Goal: Task Accomplishment & Management: Manage account settings

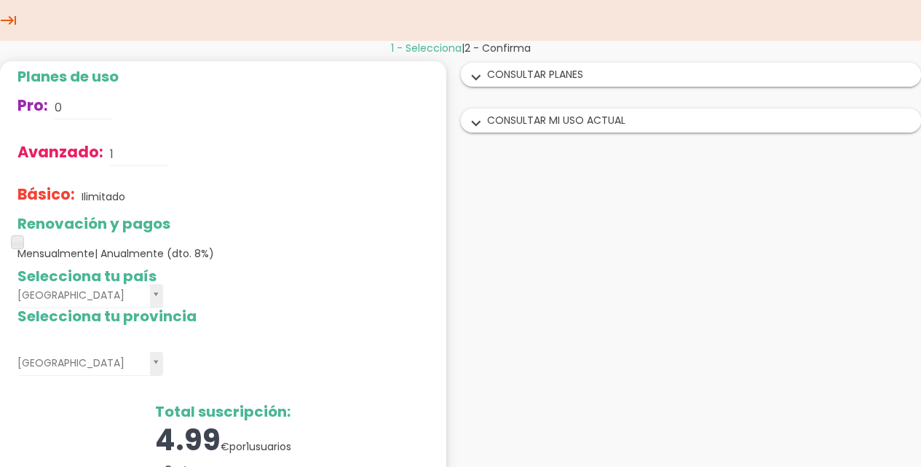
click at [480, 121] on icon "expand_more" at bounding box center [476, 123] width 23 height 19
click at [479, 74] on icon "expand_more" at bounding box center [476, 77] width 23 height 19
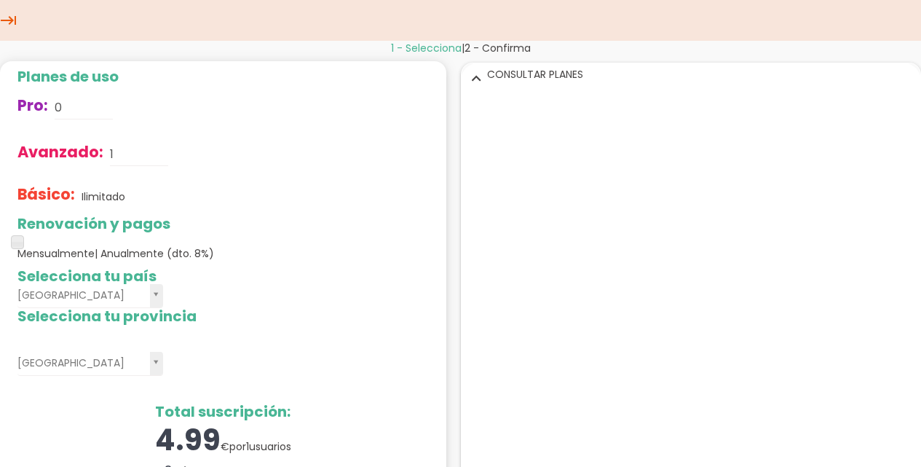
click at [7, 20] on icon "keyboard_tab" at bounding box center [8, 20] width 17 height 41
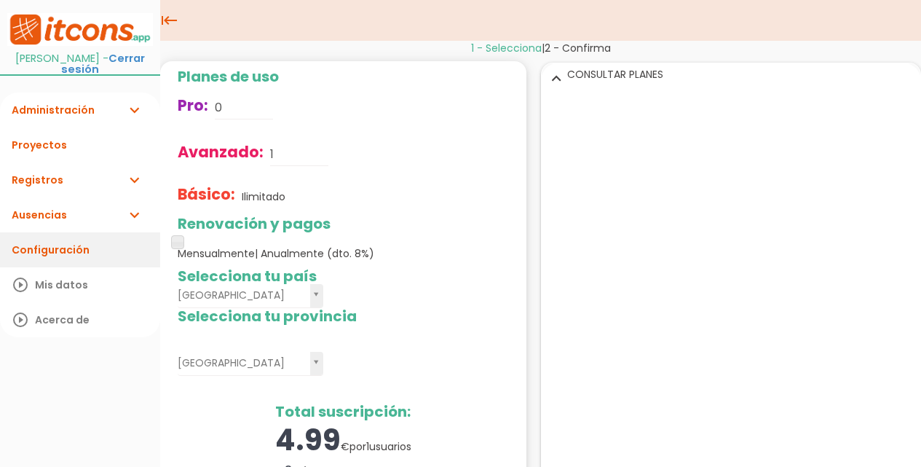
click at [66, 233] on link "Configuración" at bounding box center [80, 249] width 160 height 35
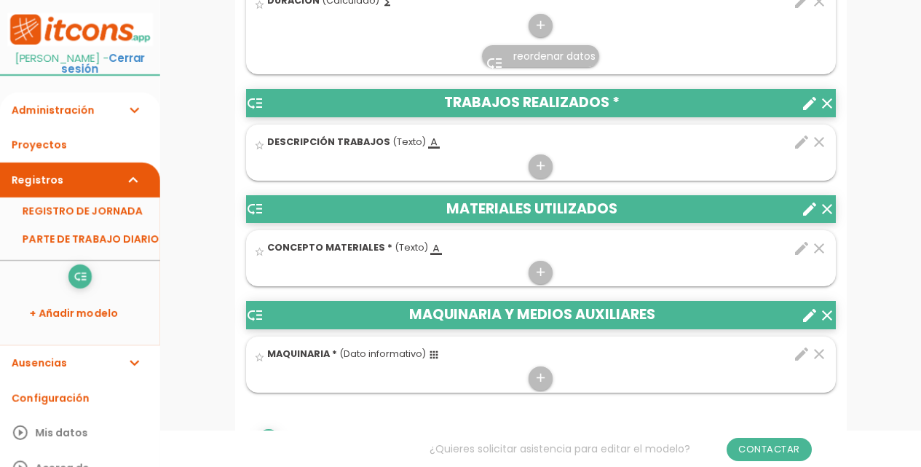
scroll to position [655, 0]
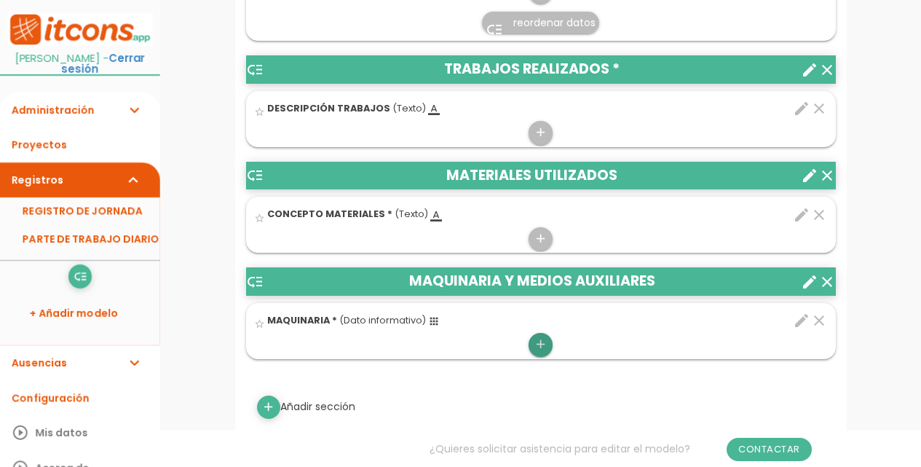
click at [543, 346] on icon "add" at bounding box center [541, 344] width 14 height 23
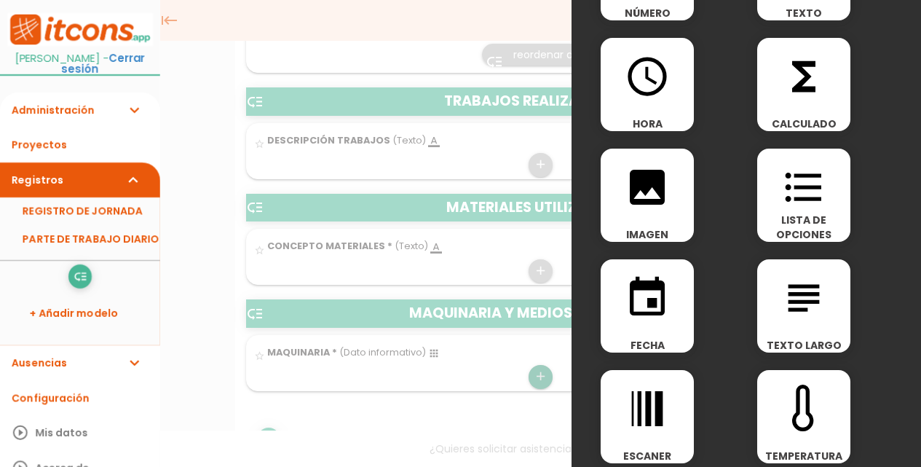
scroll to position [0, 0]
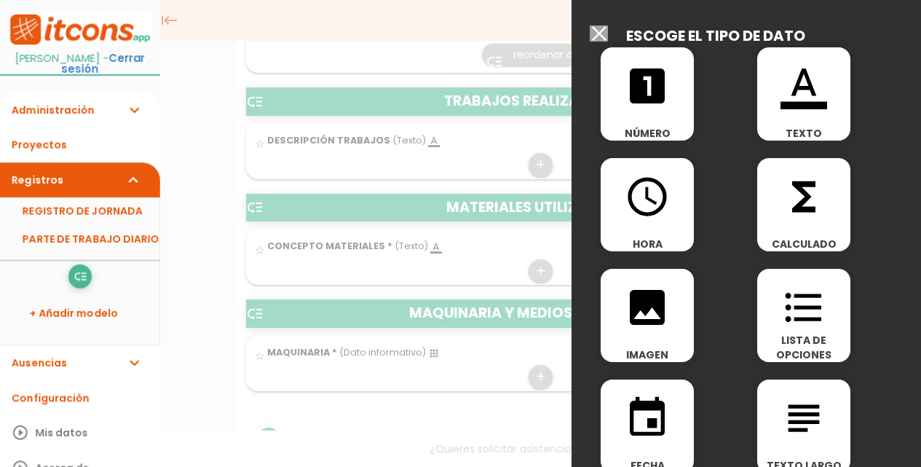
click at [470, 386] on div at bounding box center [460, 174] width 921 height 583
click at [599, 33] on input "Seleccionar todos los usuarios" at bounding box center [599, 33] width 18 height 16
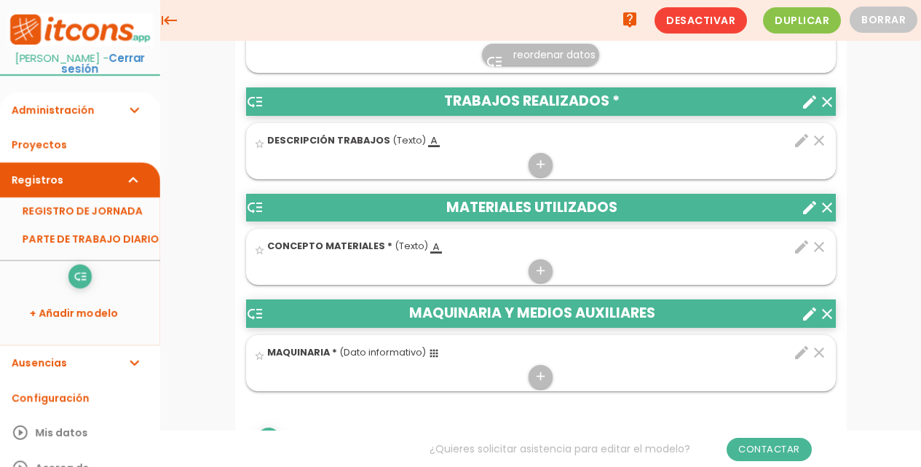
click at [434, 355] on icon "apps" at bounding box center [434, 353] width 12 height 12
click at [0, 0] on input "star_border" at bounding box center [0, 0] width 0 height 0
click at [798, 351] on icon "edit" at bounding box center [801, 352] width 17 height 17
select select "221"
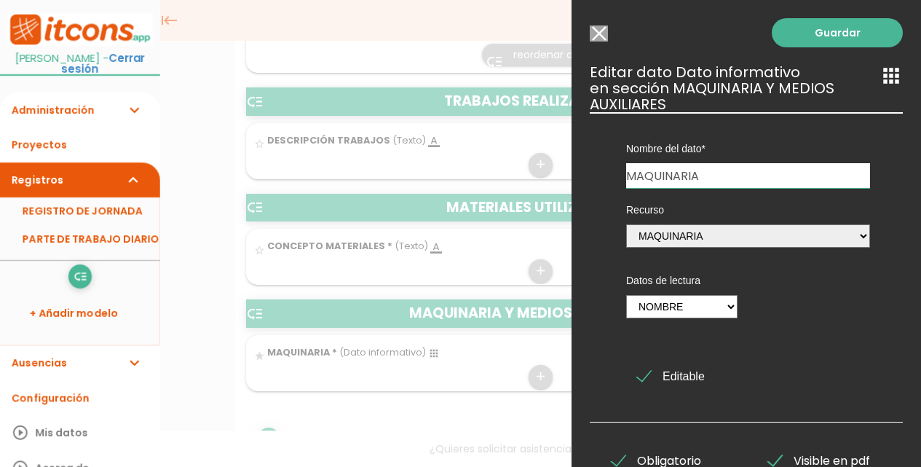
click at [600, 34] on input "Seleccionar todos los usuarios" at bounding box center [599, 33] width 18 height 16
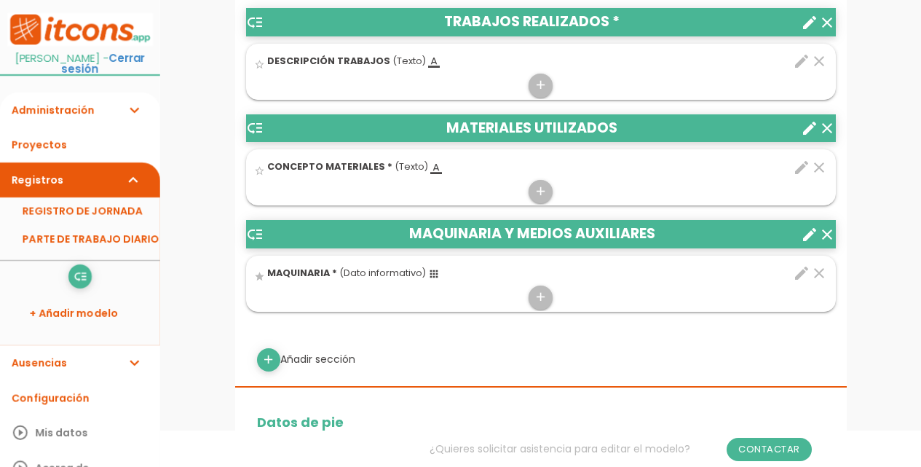
scroll to position [728, 0]
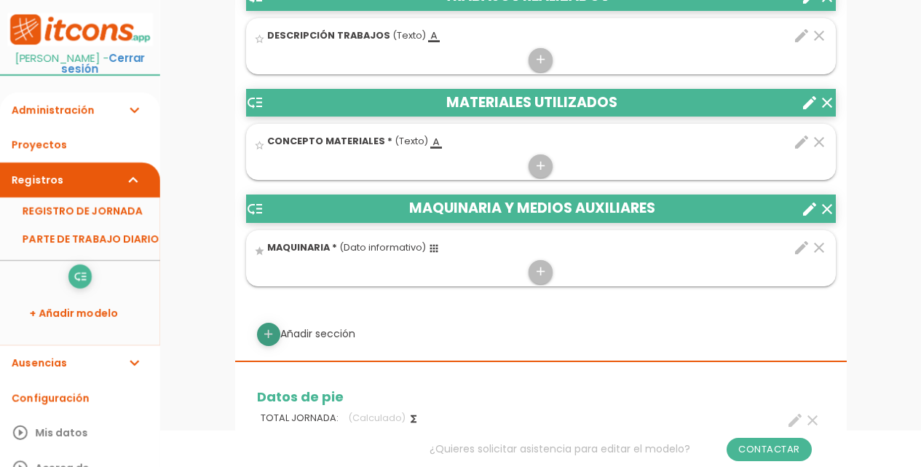
click at [269, 338] on icon "add" at bounding box center [268, 334] width 14 height 23
select select
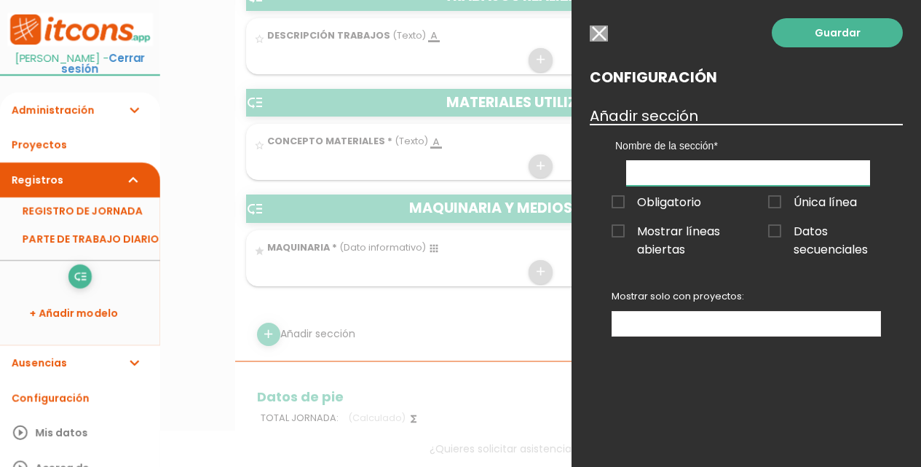
click at [749, 173] on input "text" at bounding box center [748, 172] width 244 height 25
type input "COBRADO"
click at [817, 320] on ul at bounding box center [746, 324] width 268 height 24
click at [619, 200] on span "Obligatorio" at bounding box center [657, 202] width 90 height 18
click at [0, 0] on input "Obligatorio" at bounding box center [0, 0] width 0 height 0
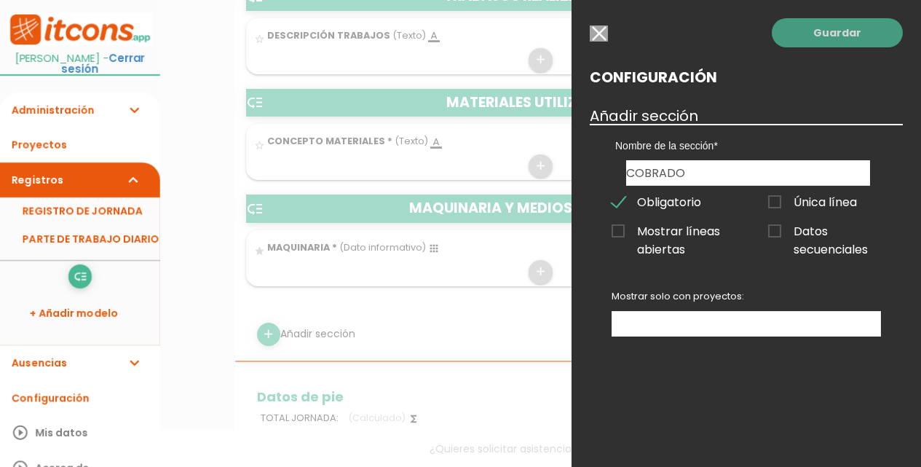
click at [825, 28] on link "Guardar" at bounding box center [837, 32] width 131 height 29
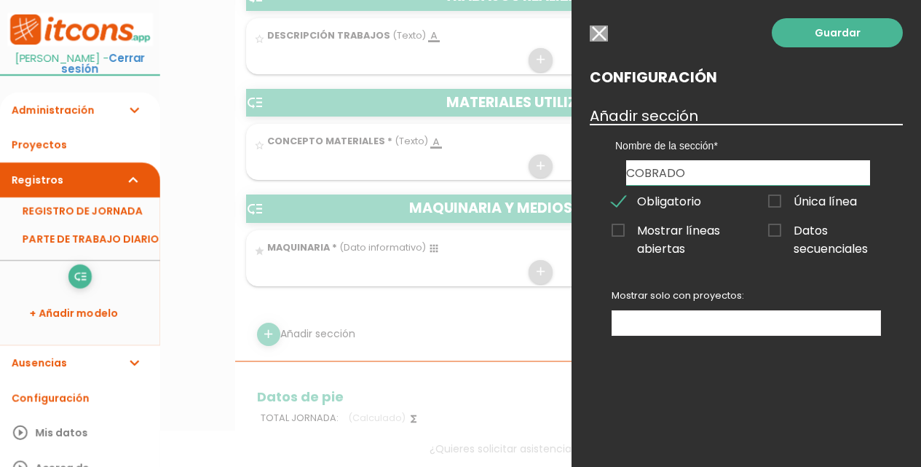
click at [592, 33] on input "button" at bounding box center [599, 33] width 18 height 16
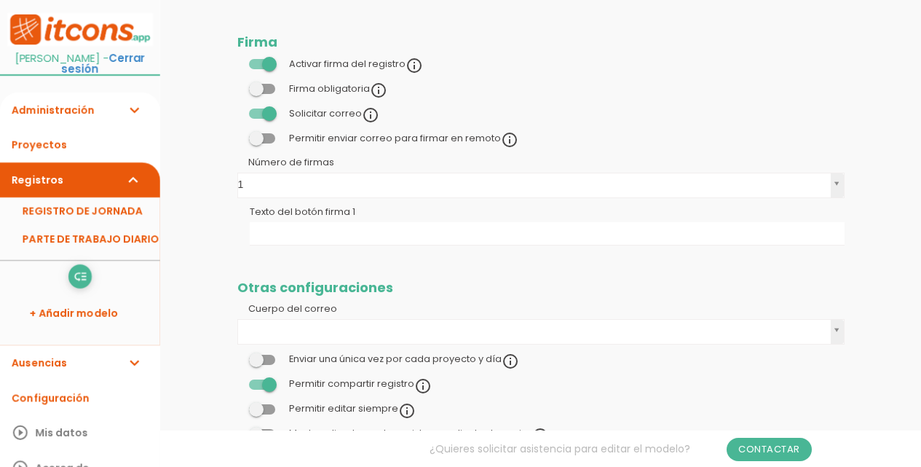
scroll to position [1456, 0]
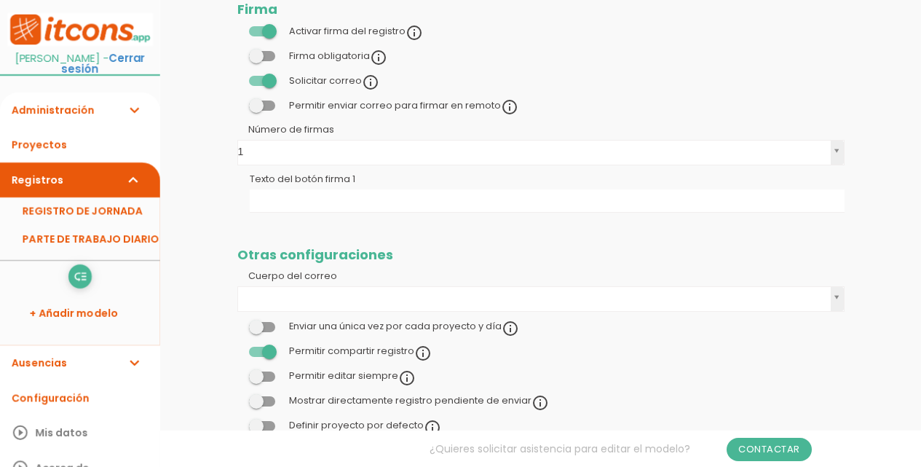
click at [268, 377] on span at bounding box center [262, 376] width 26 height 10
click at [237, 372] on input "checkbox" at bounding box center [237, 372] width 0 height 0
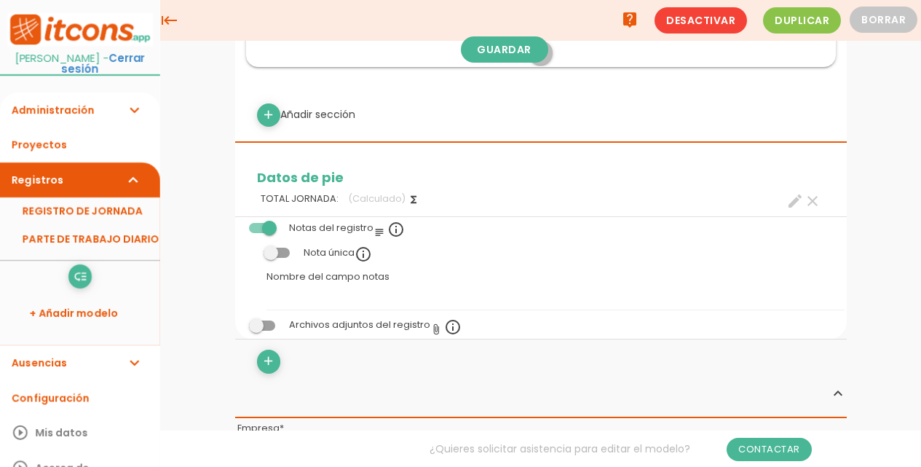
scroll to position [903, 0]
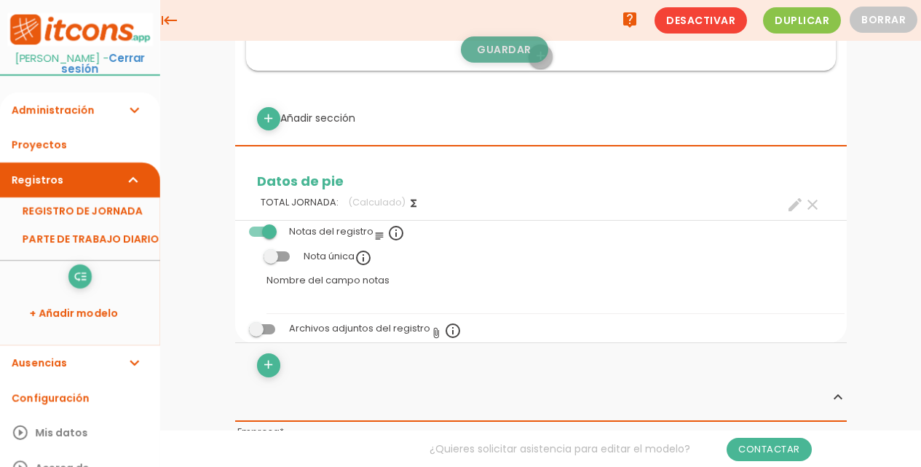
click at [484, 46] on link "Guardar" at bounding box center [504, 49] width 87 height 26
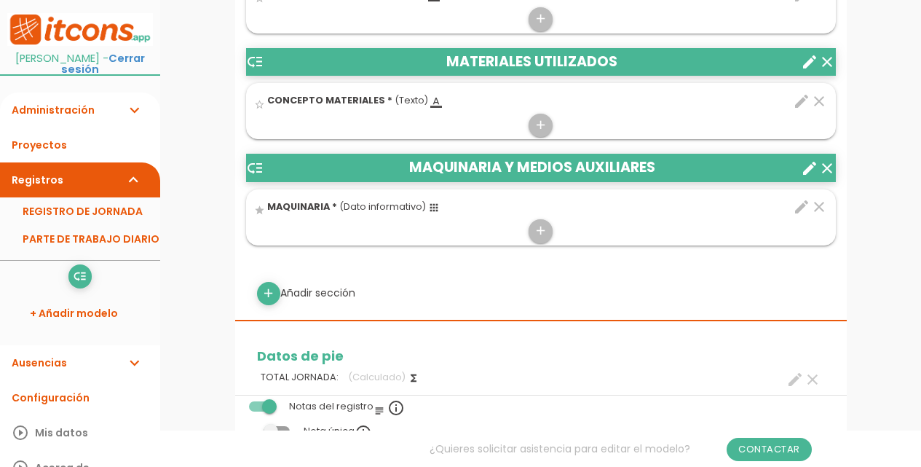
scroll to position [802, 0]
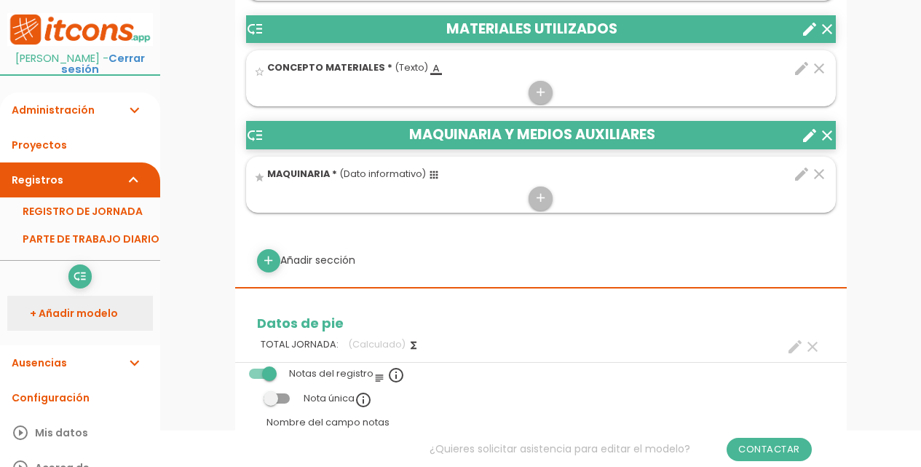
click at [74, 301] on link "+ Añadir modelo" at bounding box center [80, 313] width 146 height 35
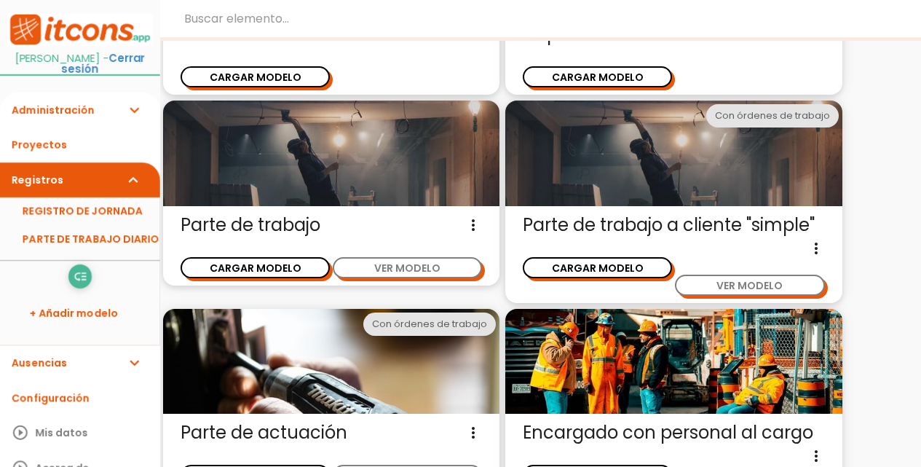
scroll to position [108, 0]
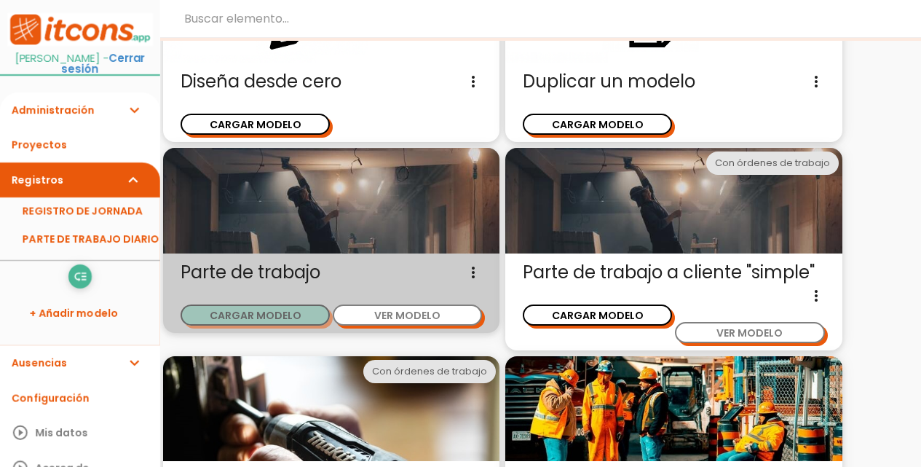
click at [264, 312] on button "CARGAR MODELO" at bounding box center [255, 314] width 149 height 21
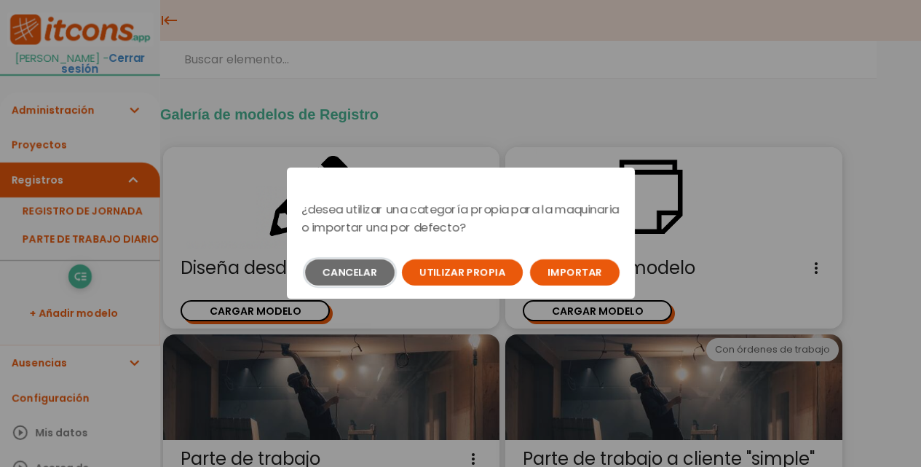
click at [368, 280] on button "Cancelar" at bounding box center [350, 272] width 90 height 26
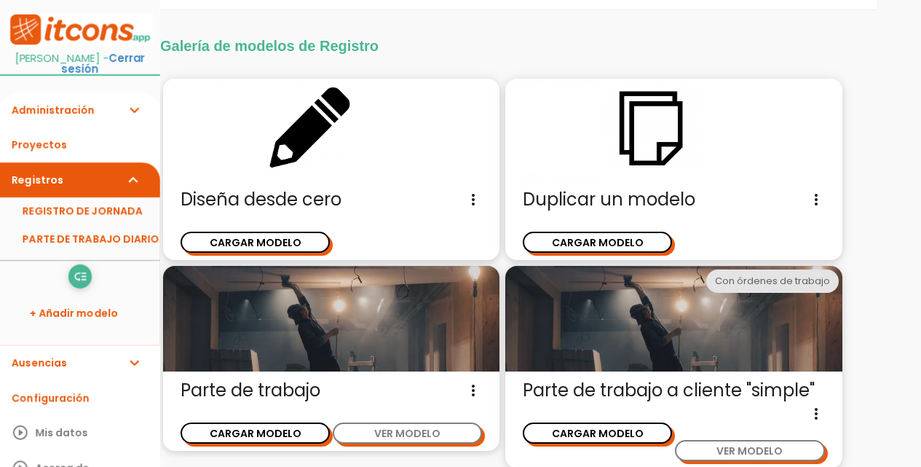
scroll to position [108, 0]
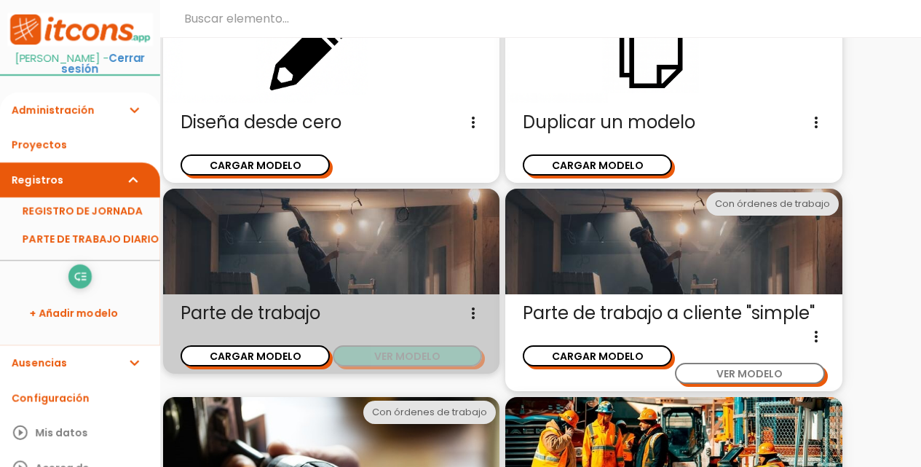
click at [418, 357] on button "VER MODELO" at bounding box center [407, 355] width 149 height 21
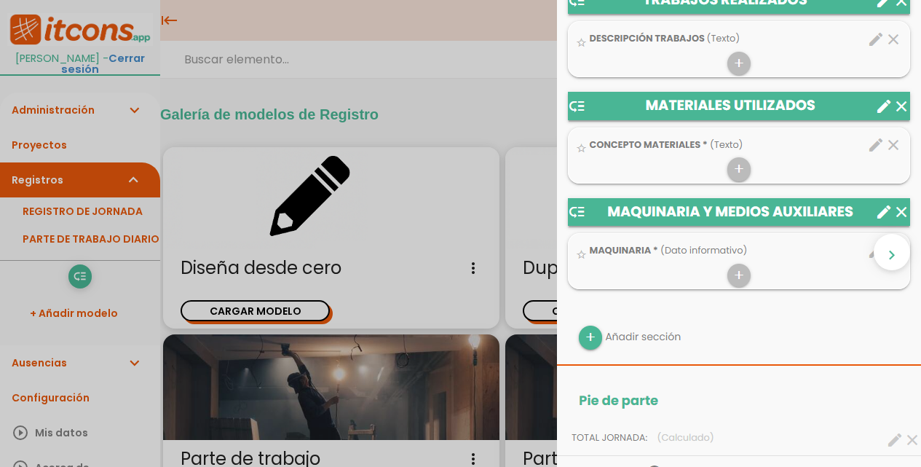
scroll to position [801, 0]
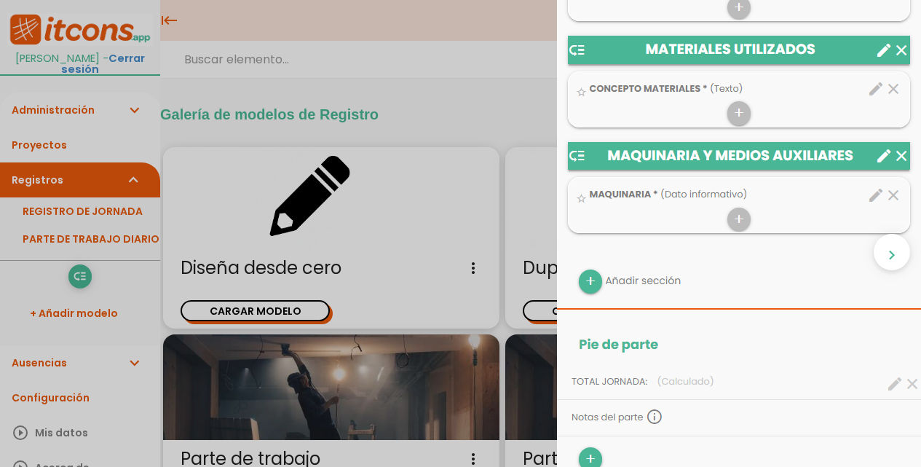
click at [581, 282] on img at bounding box center [739, 135] width 364 height 1791
click at [579, 279] on img at bounding box center [739, 135] width 364 height 1791
drag, startPoint x: 572, startPoint y: 282, endPoint x: 634, endPoint y: 282, distance: 61.2
click at [573, 282] on img at bounding box center [739, 135] width 364 height 1791
click at [663, 282] on img at bounding box center [739, 135] width 364 height 1791
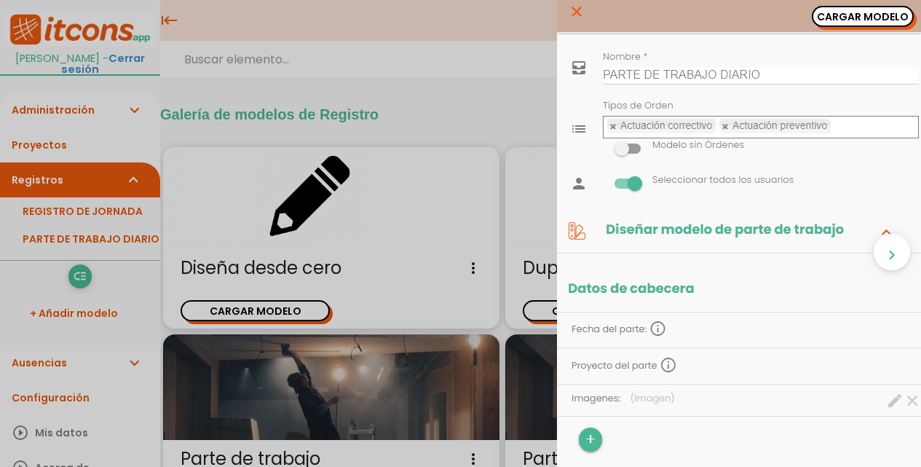
scroll to position [0, 0]
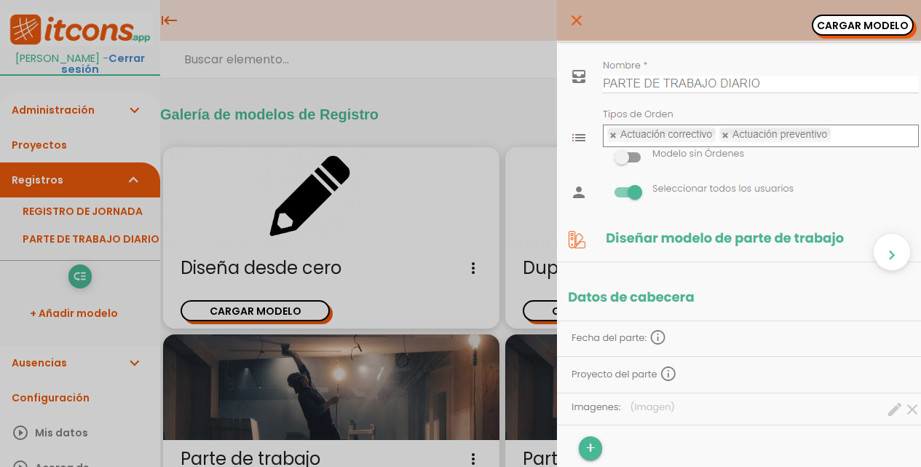
click at [568, 21] on icon "close" at bounding box center [576, 20] width 17 height 41
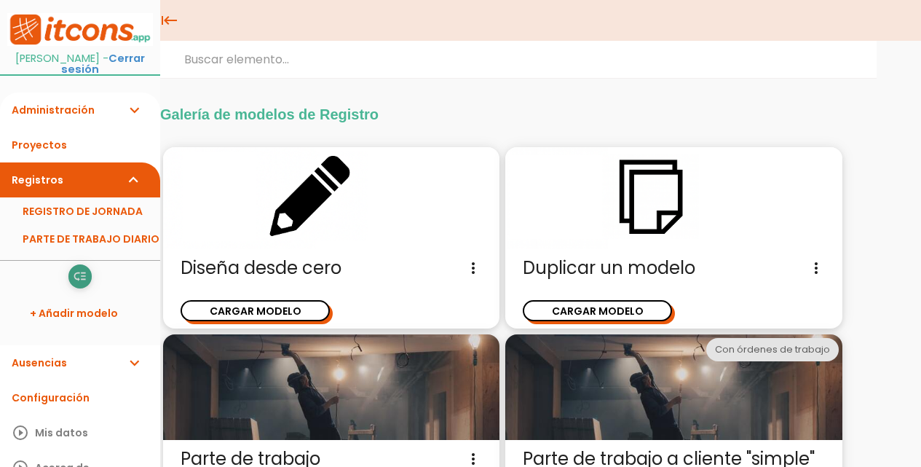
click at [73, 267] on icon "low_priority" at bounding box center [80, 276] width 14 height 23
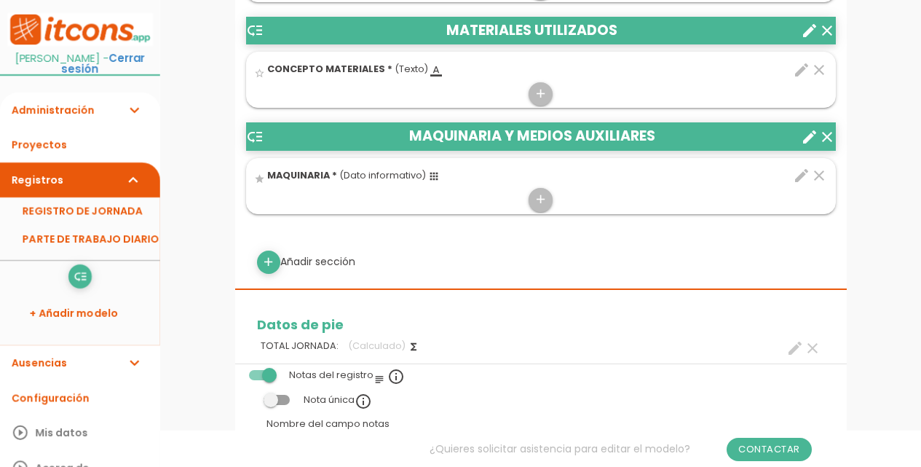
scroll to position [801, 0]
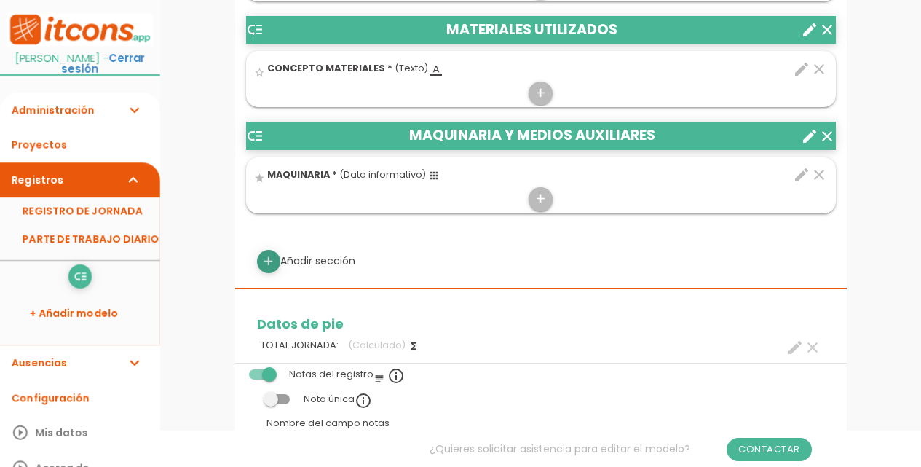
click at [267, 263] on icon "add" at bounding box center [268, 261] width 14 height 23
select select
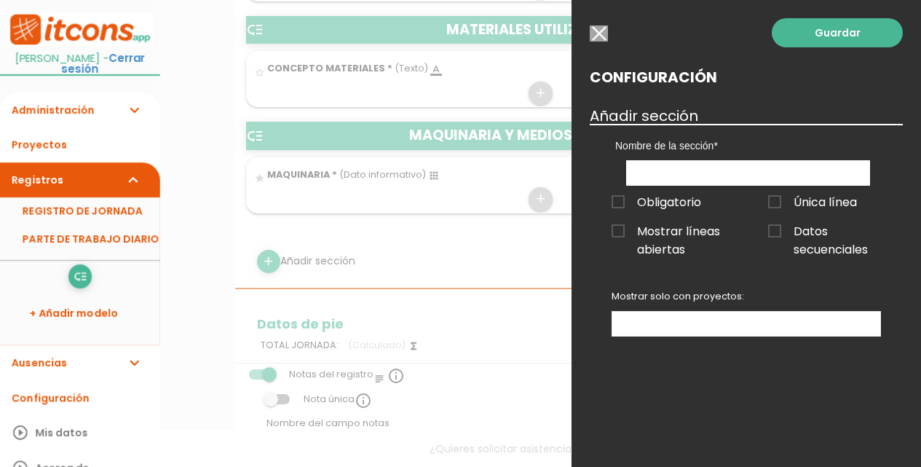
click at [697, 113] on h3 "Añadir sección" at bounding box center [746, 116] width 313 height 16
click at [668, 114] on h3 "Añadir sección" at bounding box center [746, 116] width 313 height 16
click at [666, 114] on h3 "Añadir sección" at bounding box center [746, 116] width 313 height 16
click at [631, 117] on h3 "Añadir sección" at bounding box center [746, 116] width 313 height 16
click at [666, 180] on input "text" at bounding box center [748, 172] width 244 height 25
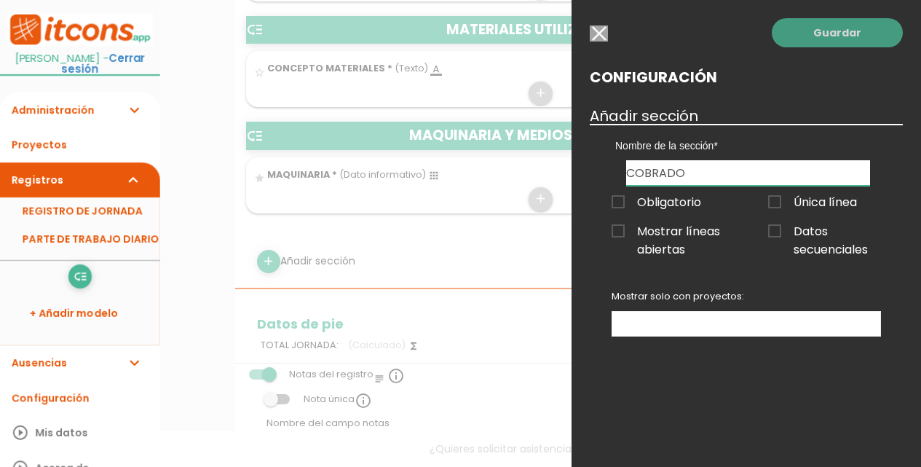
type input "COBRADO"
click at [844, 36] on link "Guardar" at bounding box center [837, 32] width 131 height 29
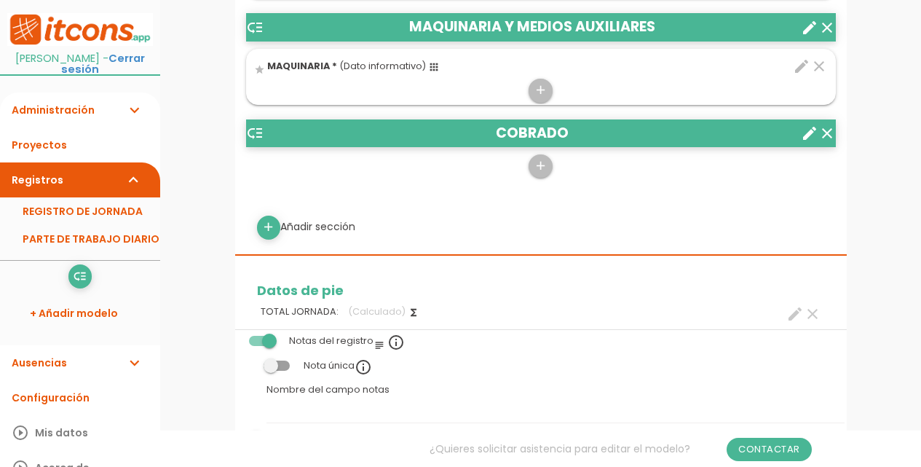
scroll to position [875, 0]
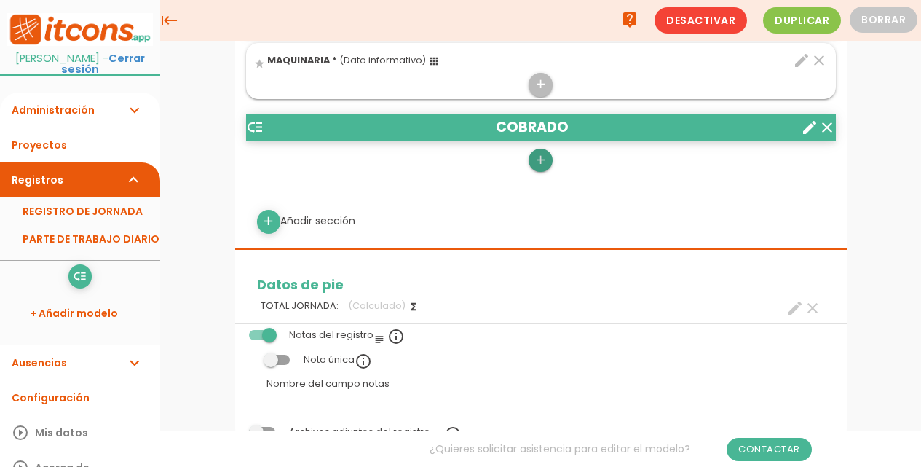
click at [540, 160] on icon "add" at bounding box center [541, 160] width 14 height 23
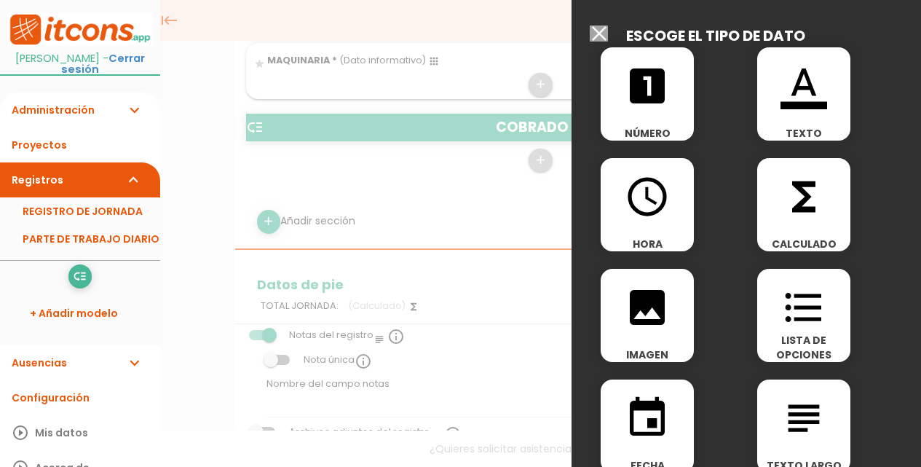
click at [827, 85] on span "format_color_text" at bounding box center [803, 78] width 93 height 62
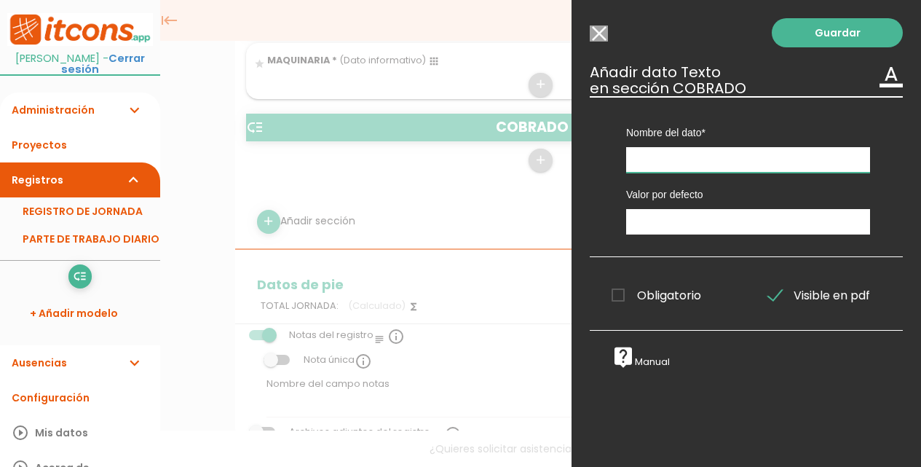
click at [717, 165] on input "text" at bounding box center [748, 159] width 244 height 25
type input "SI"
click at [827, 31] on link "Guardar" at bounding box center [837, 32] width 131 height 29
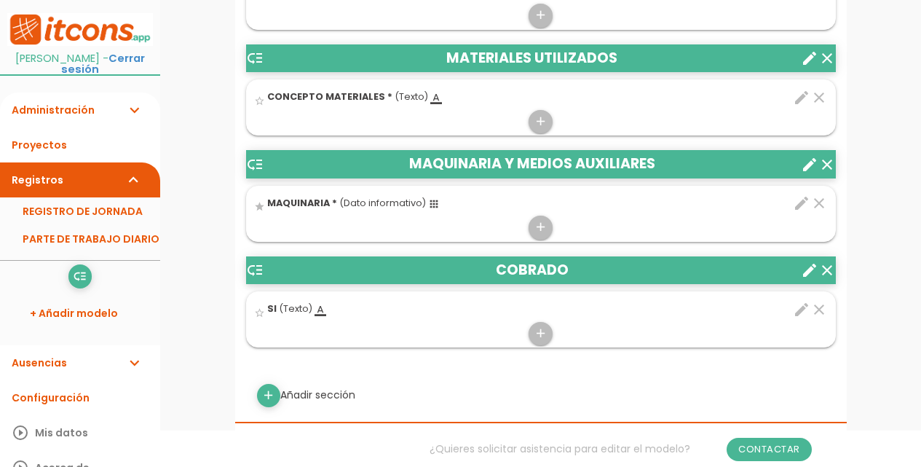
scroll to position [802, 0]
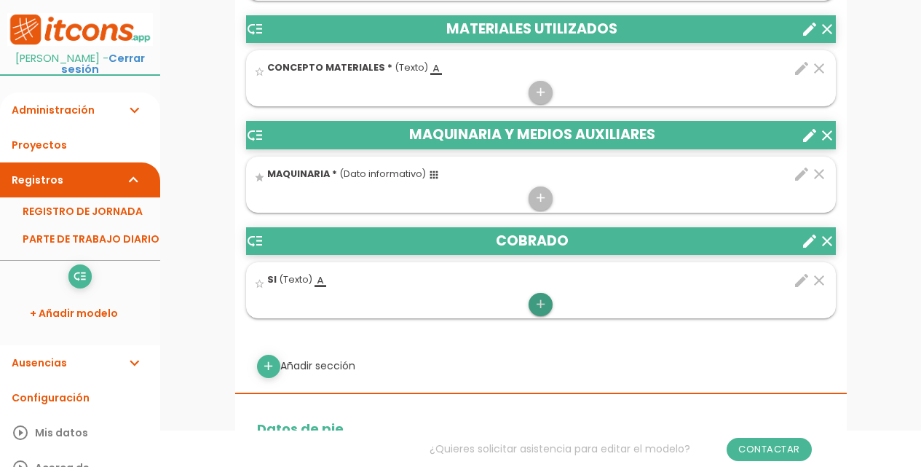
click at [540, 304] on icon "add" at bounding box center [541, 304] width 14 height 23
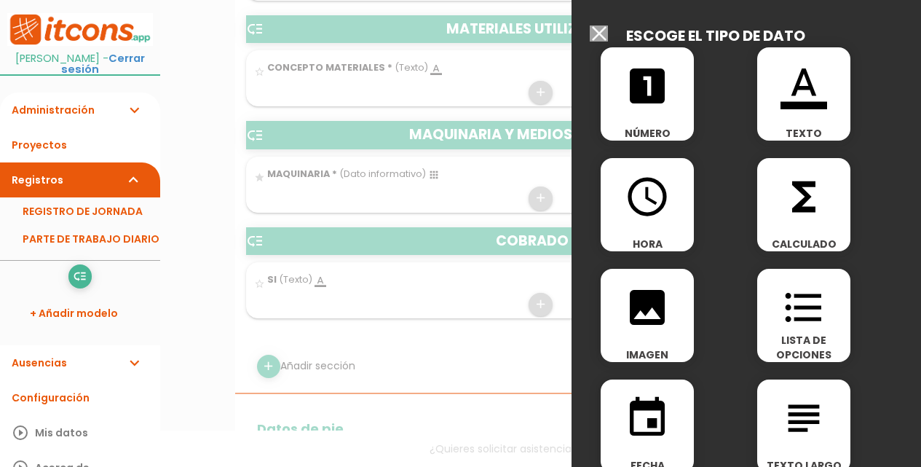
click at [819, 115] on div "format_color_text TEXTO" at bounding box center [803, 93] width 93 height 93
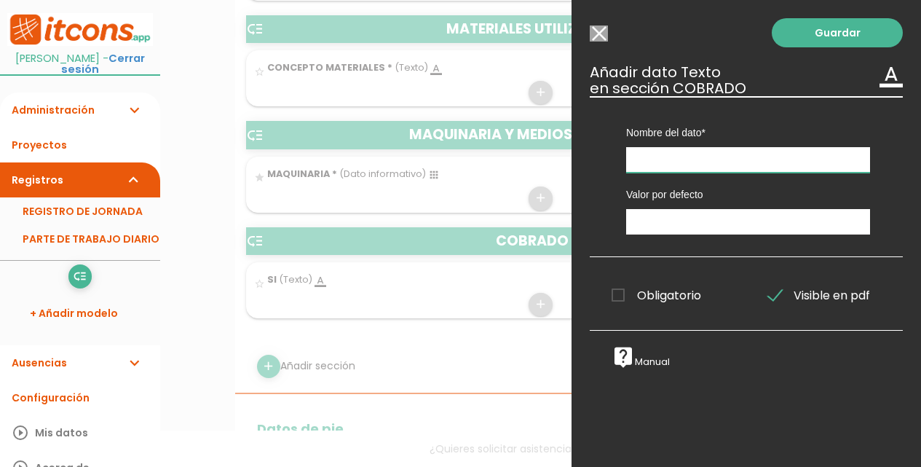
click at [765, 155] on input "text" at bounding box center [748, 159] width 244 height 25
type input "NO"
click at [827, 28] on link "Guardar" at bounding box center [837, 32] width 131 height 29
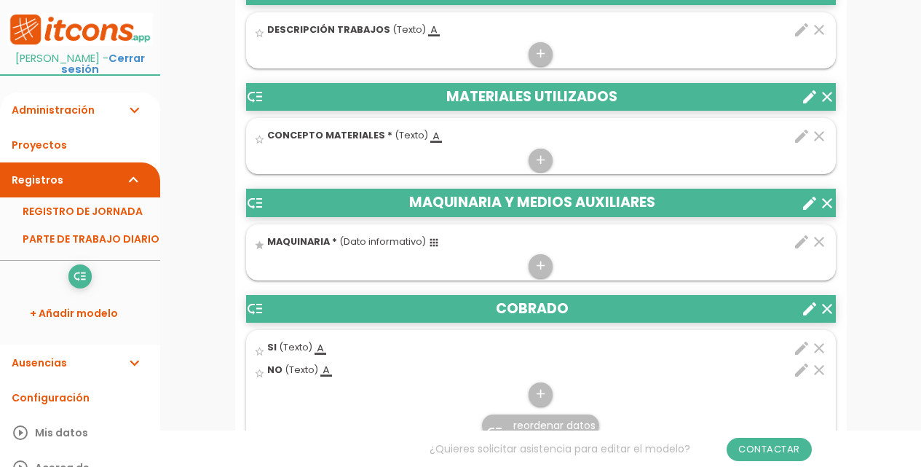
scroll to position [802, 0]
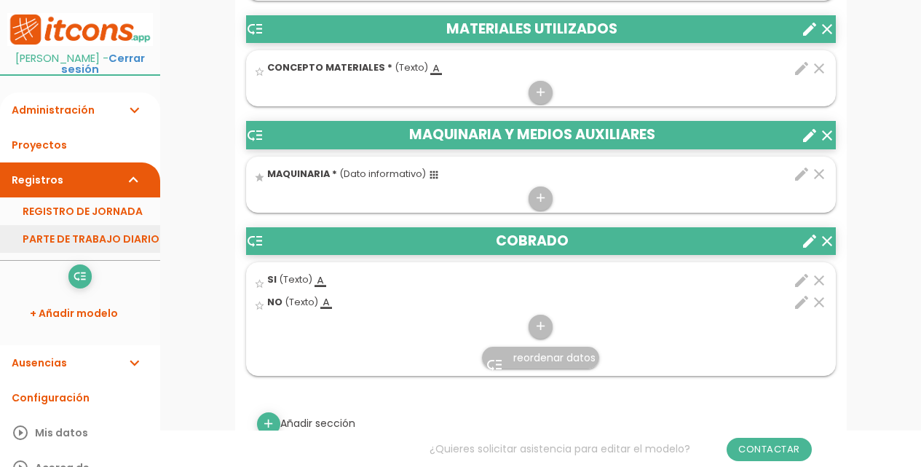
click at [121, 229] on link "PARTE DE TRABAJO DIARIO" at bounding box center [80, 239] width 160 height 28
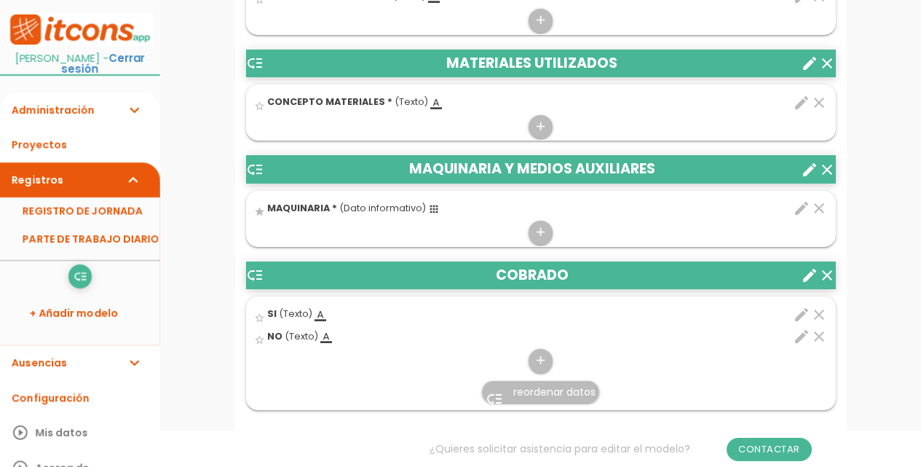
scroll to position [947, 0]
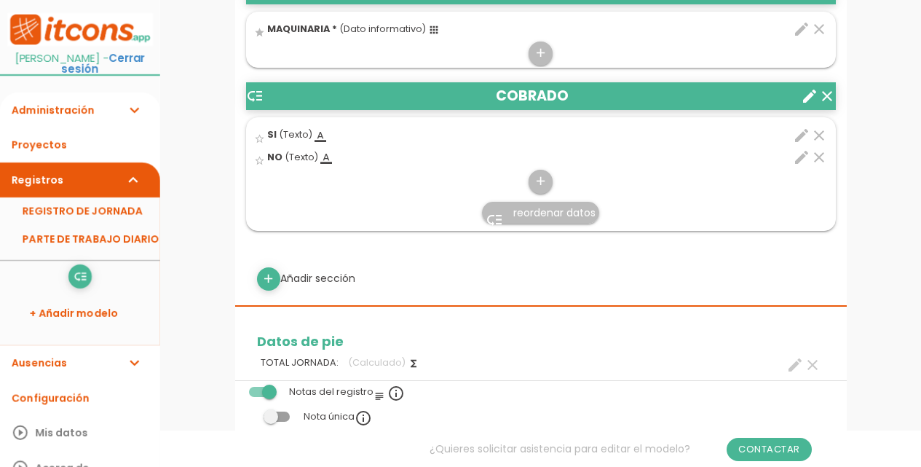
click at [820, 135] on icon "clear" at bounding box center [819, 135] width 17 height 17
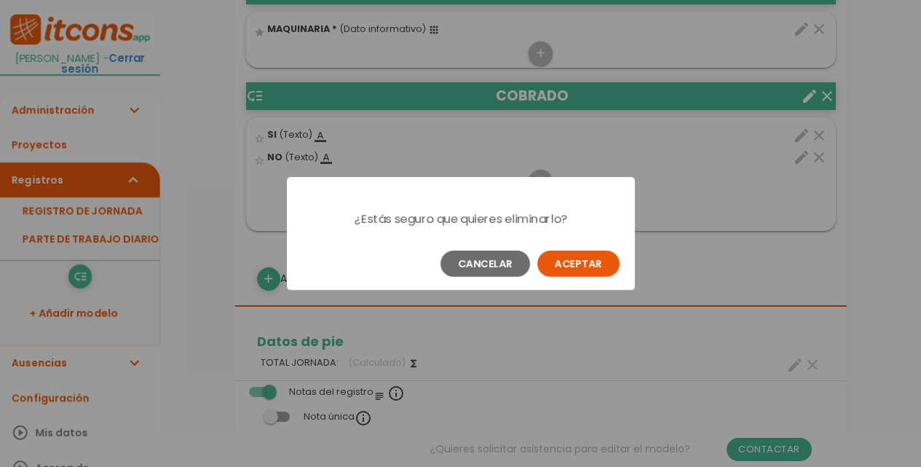
scroll to position [0, 0]
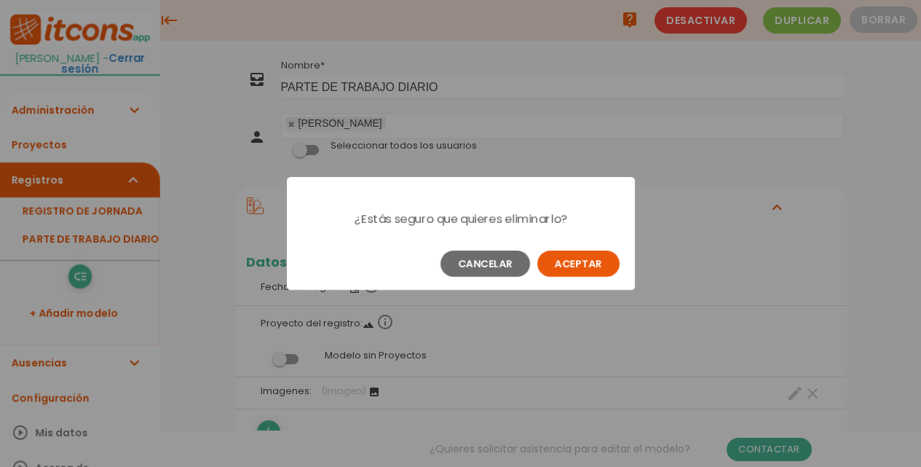
click at [588, 266] on button "Aceptar" at bounding box center [578, 264] width 82 height 26
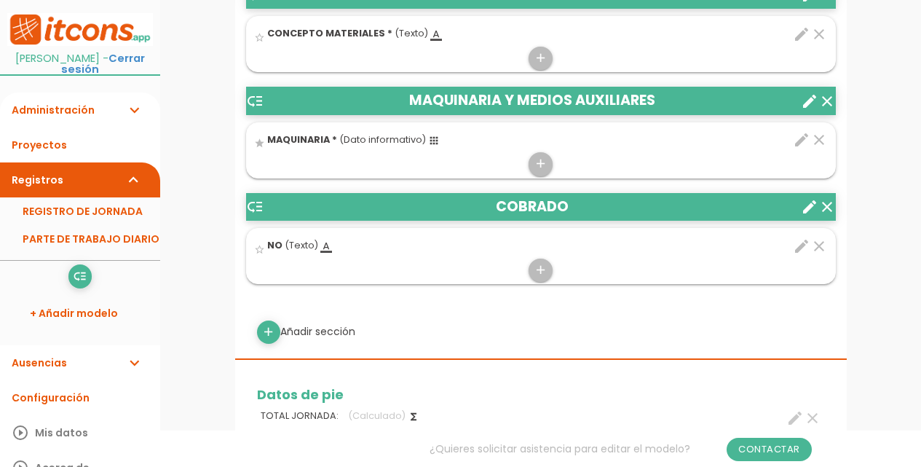
scroll to position [874, 0]
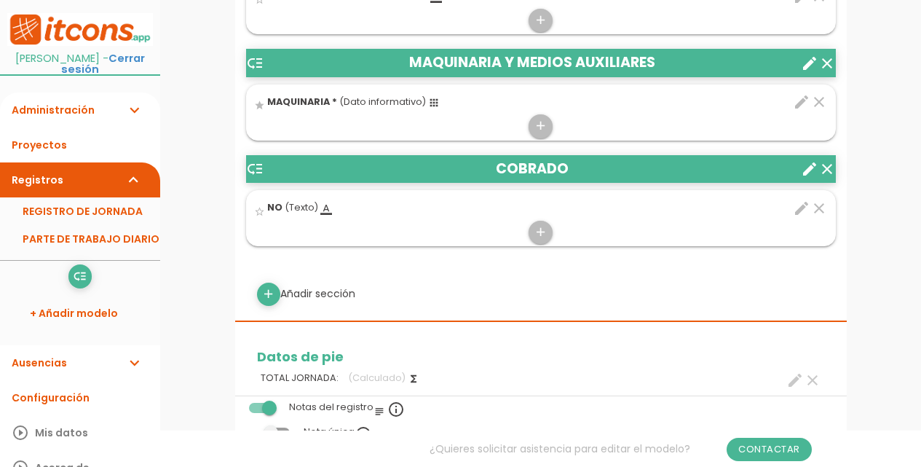
click at [824, 210] on icon "clear" at bounding box center [819, 208] width 17 height 17
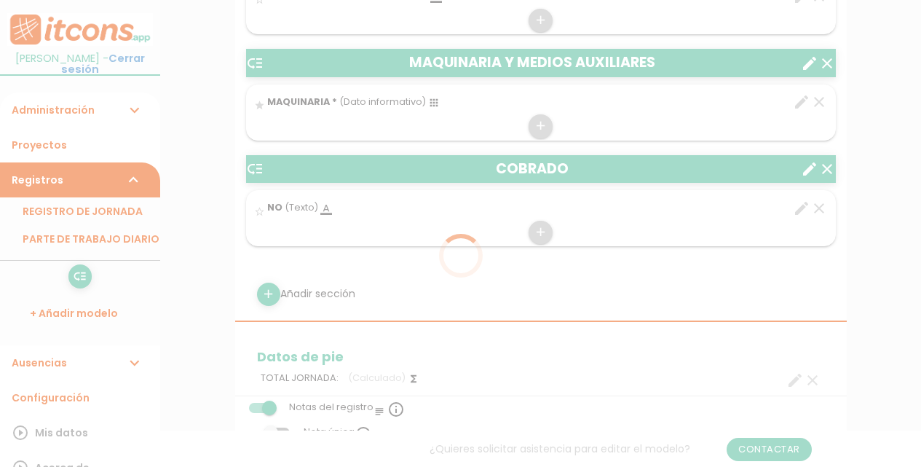
scroll to position [0, 0]
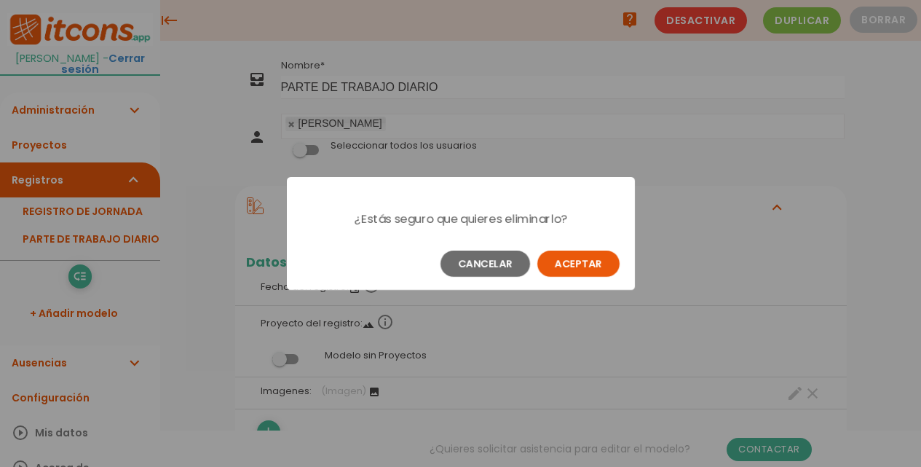
click at [562, 262] on button "Aceptar" at bounding box center [578, 264] width 82 height 26
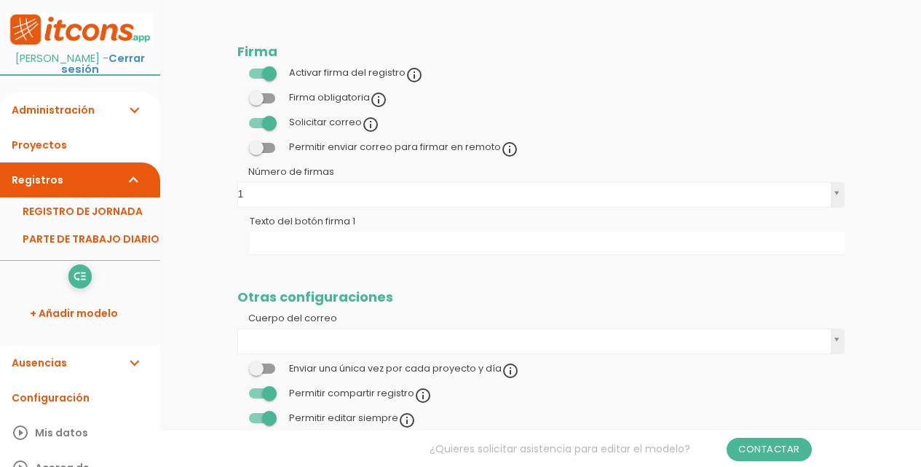
scroll to position [1633, 0]
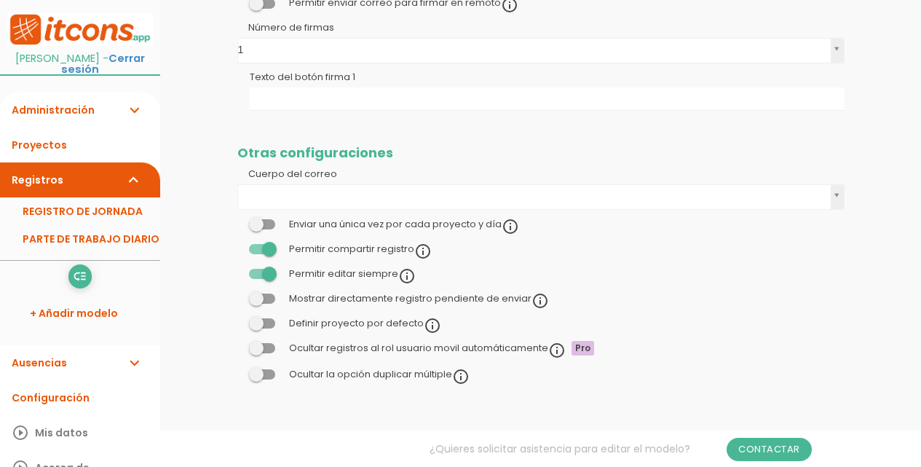
click at [83, 225] on link "PARTE DE TRABAJO DIARIO" at bounding box center [80, 239] width 160 height 28
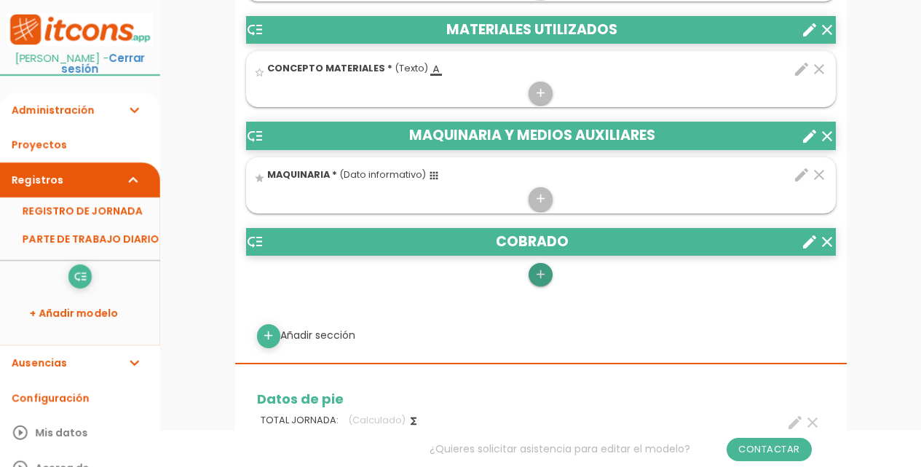
click at [542, 280] on icon "add" at bounding box center [541, 274] width 14 height 23
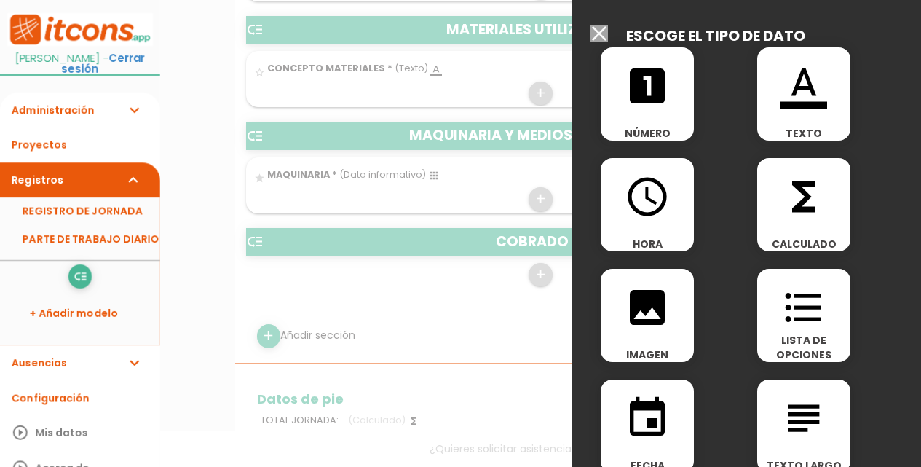
click at [636, 113] on div "looks_one NÚMERO" at bounding box center [647, 93] width 93 height 93
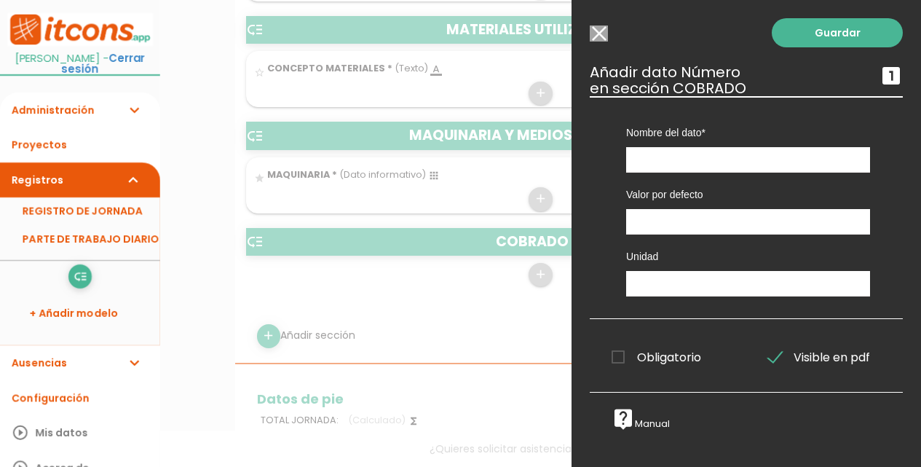
click at [597, 33] on input "Seleccionar todos los usuarios" at bounding box center [599, 33] width 18 height 16
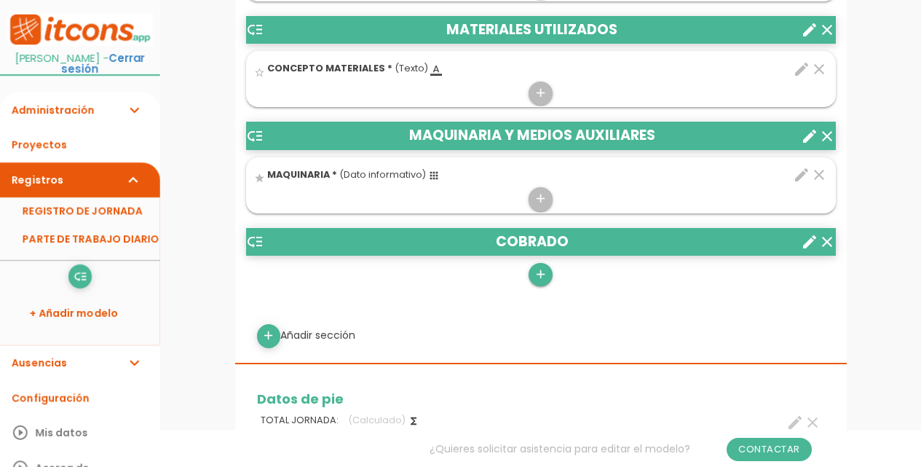
click at [532, 272] on div "add" at bounding box center [541, 275] width 590 height 25
click at [537, 274] on icon "add" at bounding box center [541, 274] width 14 height 23
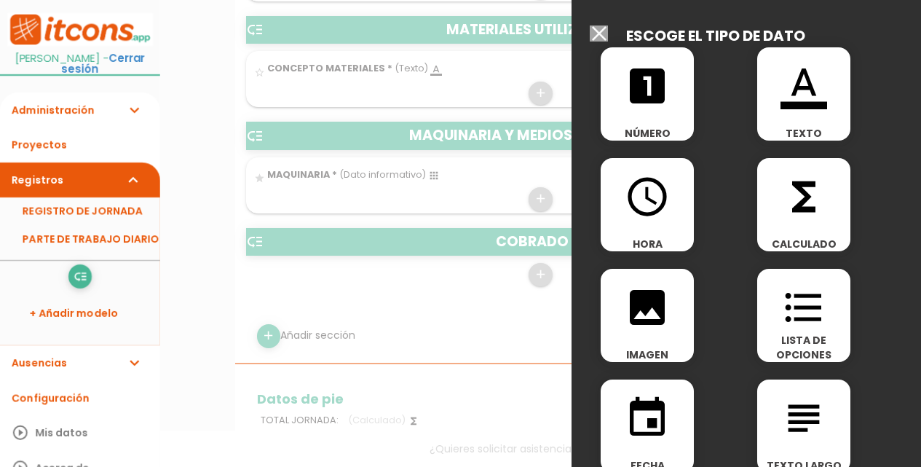
click at [816, 318] on icon "format_list_bulleted" at bounding box center [804, 307] width 47 height 47
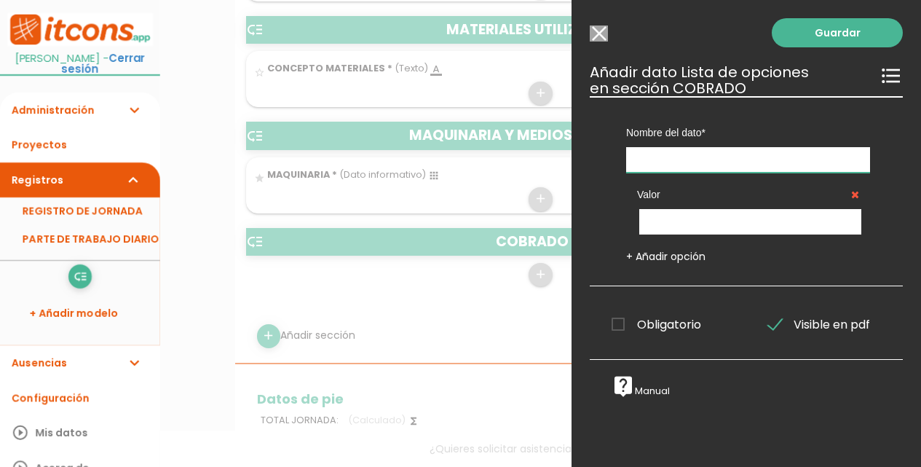
click at [713, 160] on input "text" at bounding box center [748, 159] width 244 height 25
click at [720, 225] on input "text" at bounding box center [750, 221] width 222 height 25
click at [674, 162] on input "text" at bounding box center [748, 159] width 244 height 25
click at [675, 154] on input "text" at bounding box center [748, 159] width 244 height 25
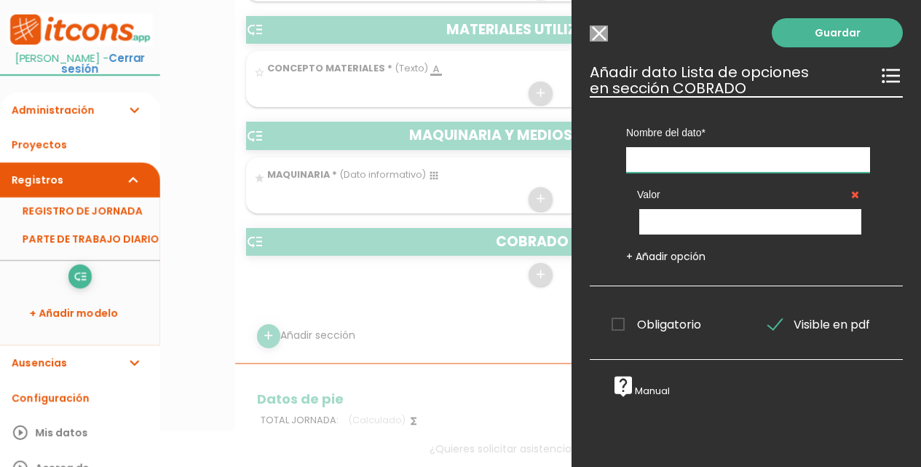
type input "T"
type input "COBRADO"
click at [667, 223] on input "text" at bounding box center [750, 221] width 222 height 25
type input "D"
type input "SI"
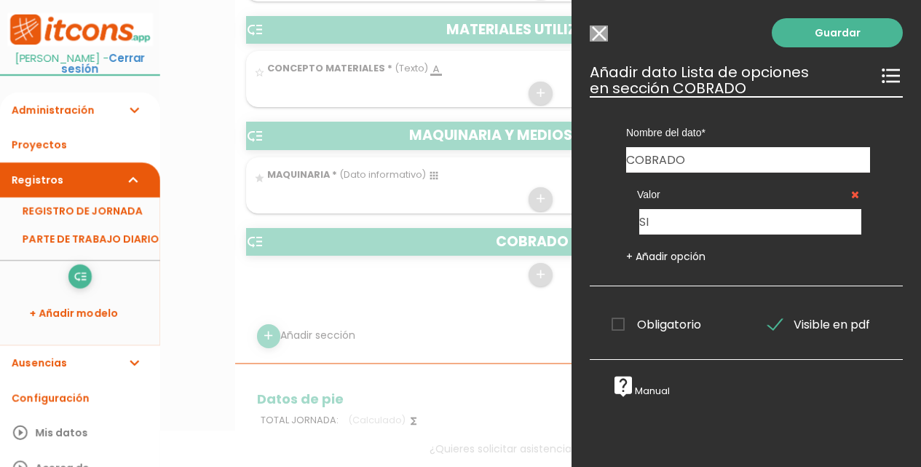
click at [634, 257] on link "+ Añadir opción" at bounding box center [665, 256] width 79 height 15
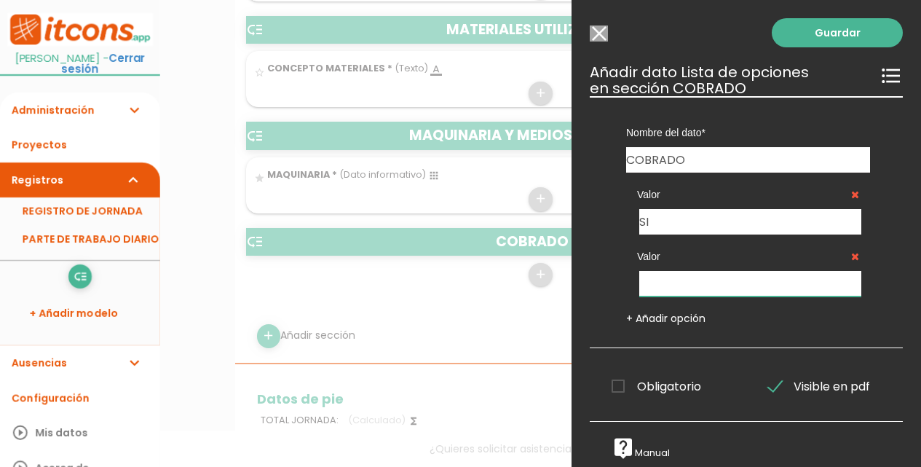
click at [674, 278] on input "text" at bounding box center [750, 283] width 222 height 25
type input "NO"
click at [617, 378] on span "Obligatorio" at bounding box center [657, 386] width 90 height 18
click at [0, 0] on input "Obligatorio" at bounding box center [0, 0] width 0 height 0
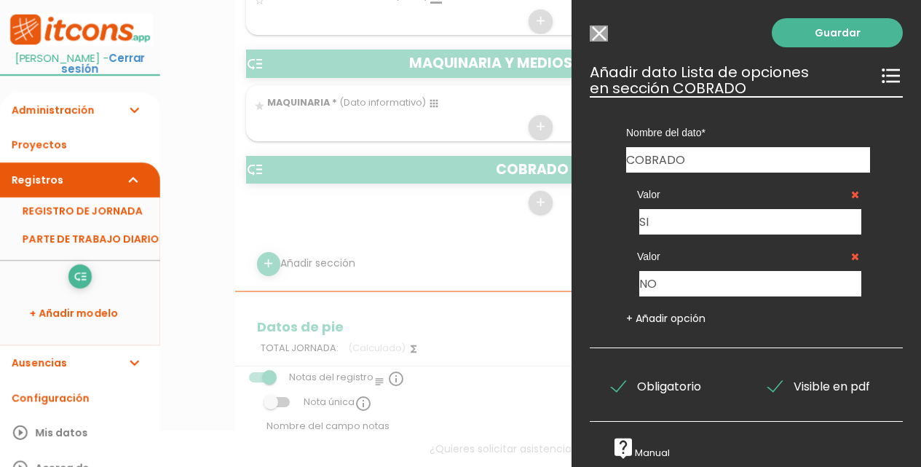
scroll to position [1020, 0]
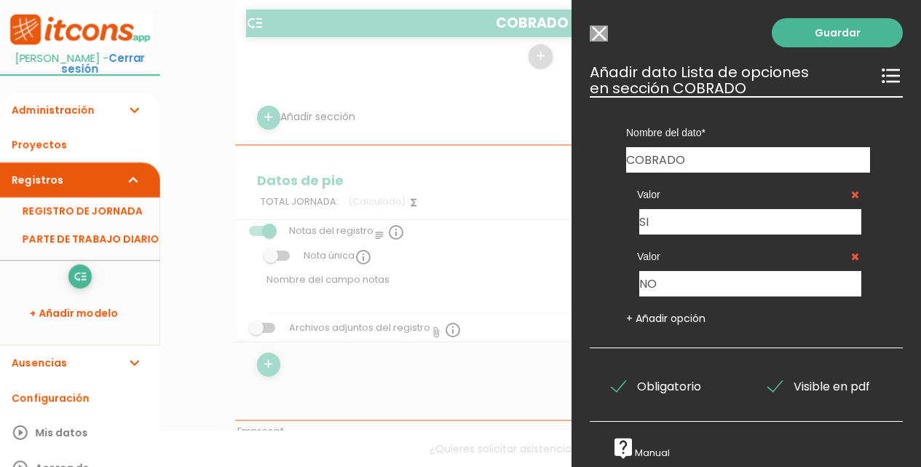
click at [840, 32] on link "Guardar" at bounding box center [837, 32] width 131 height 29
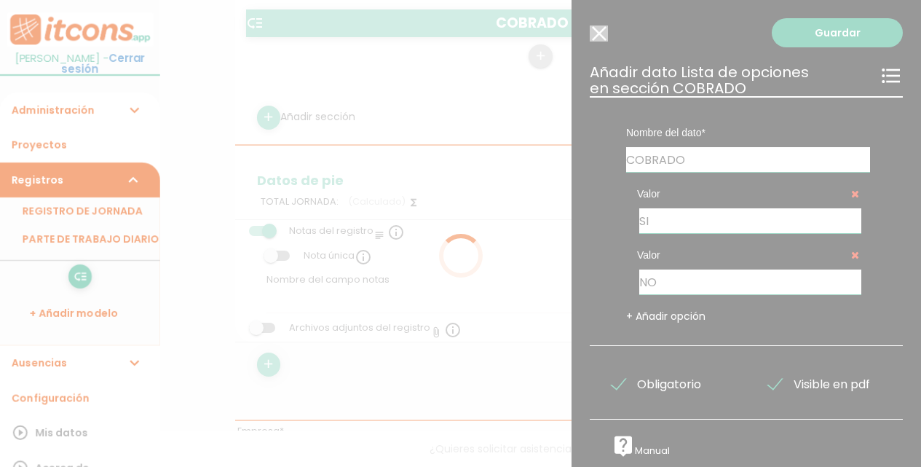
scroll to position [5, 0]
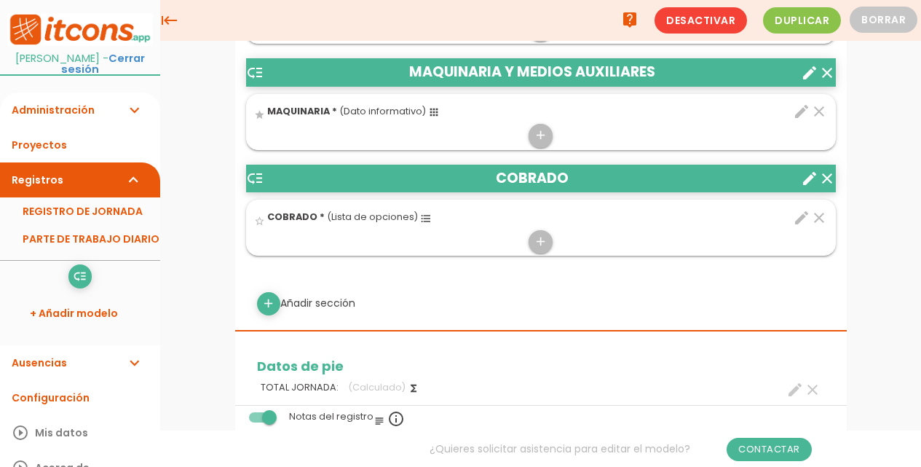
scroll to position [791, 0]
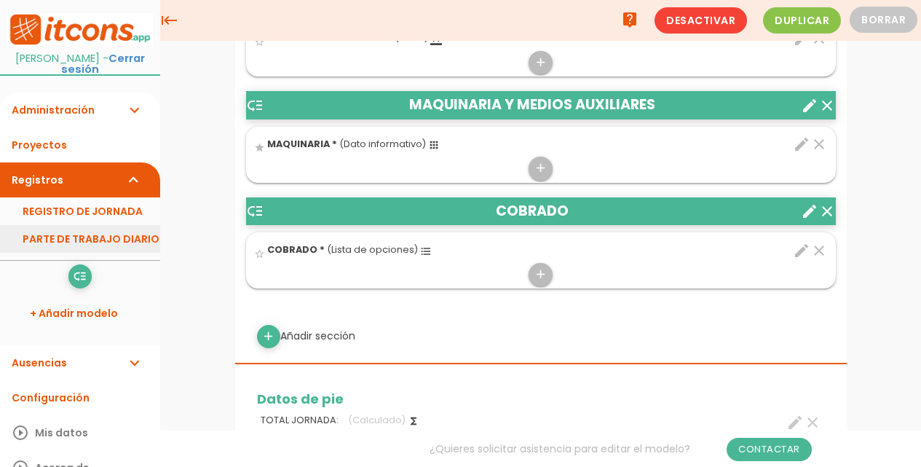
click at [93, 230] on link "PARTE DE TRABAJO DIARIO" at bounding box center [80, 239] width 160 height 28
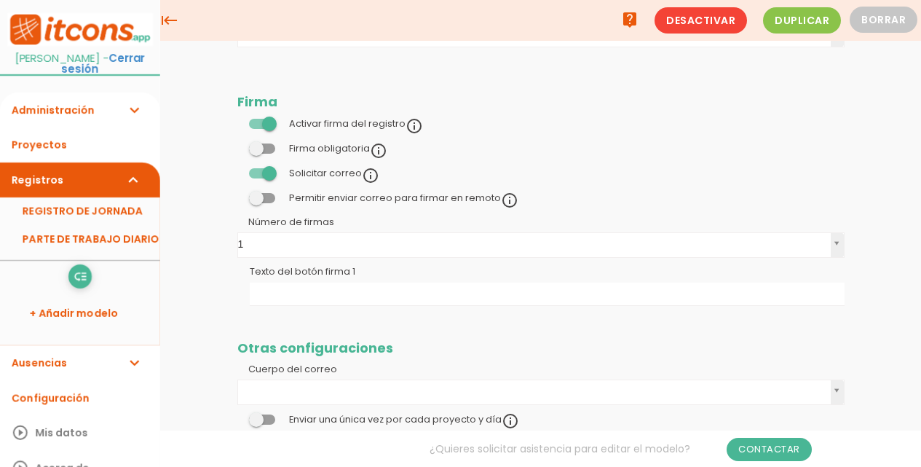
scroll to position [1228, 0]
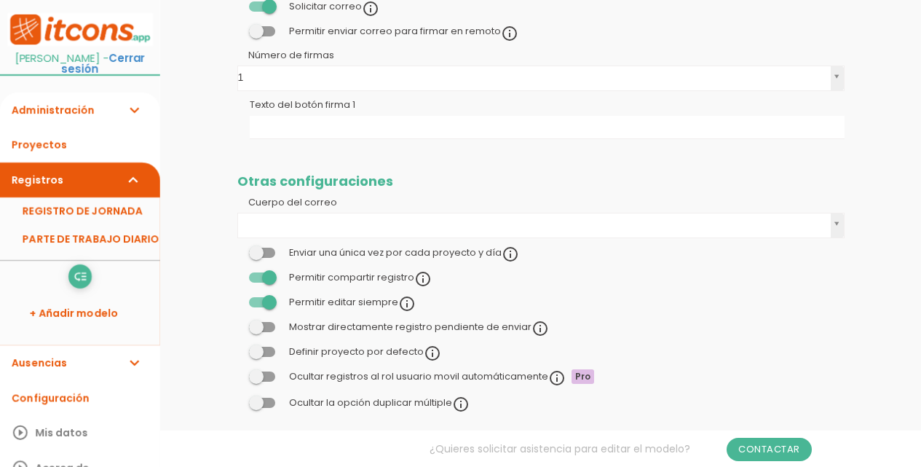
scroll to position [1665, 0]
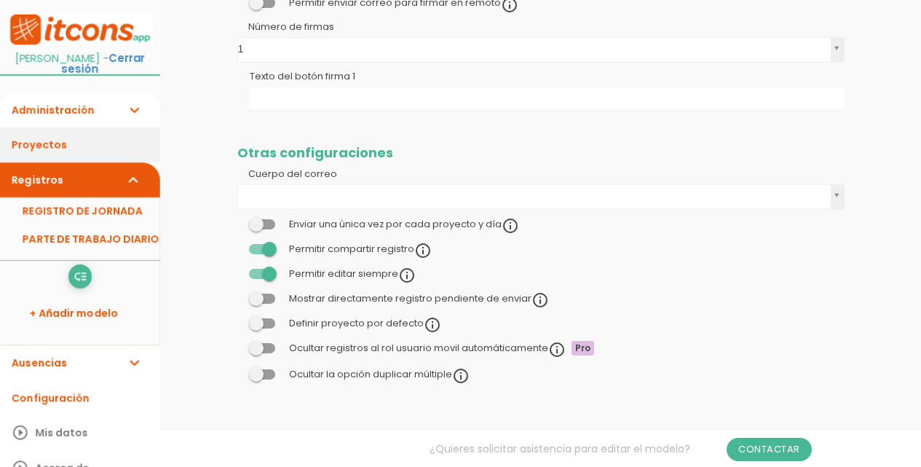
click at [55, 133] on link "Proyectos" at bounding box center [80, 144] width 160 height 35
